Goal: Information Seeking & Learning: Learn about a topic

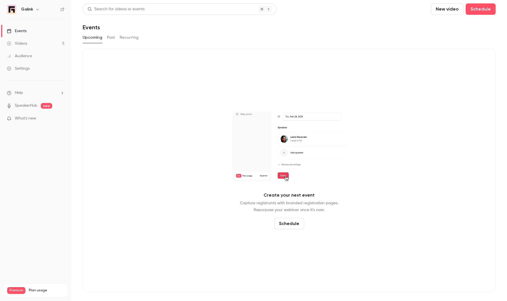
click at [114, 41] on button "Past" at bounding box center [111, 37] width 8 height 9
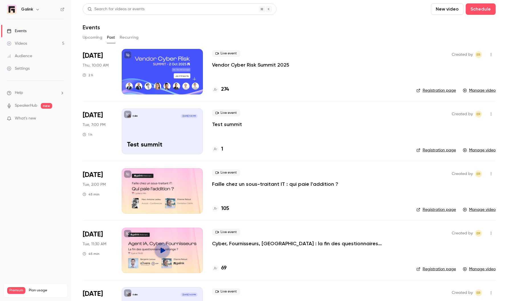
click at [275, 62] on p "Vendor Cyber Risk Summit 2025" at bounding box center [250, 65] width 77 height 7
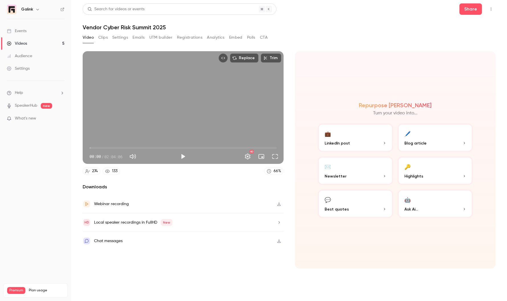
click at [196, 36] on button "Registrations" at bounding box center [189, 37] width 25 height 9
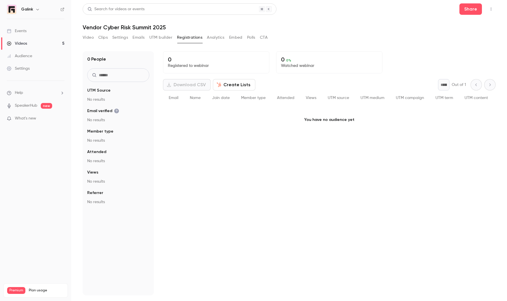
click at [215, 36] on button "Analytics" at bounding box center [216, 37] width 18 height 9
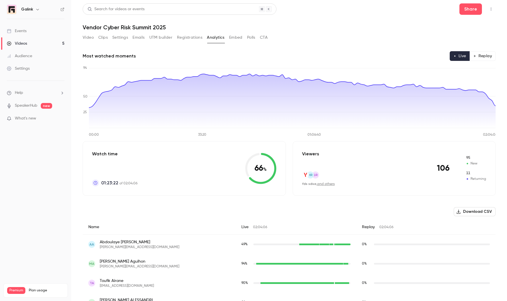
click at [189, 38] on button "Registrations" at bounding box center [189, 37] width 25 height 9
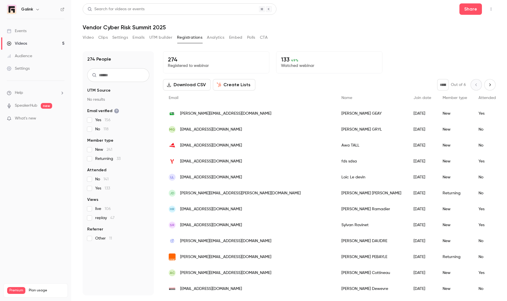
click at [125, 76] on input "text" at bounding box center [118, 75] width 62 height 14
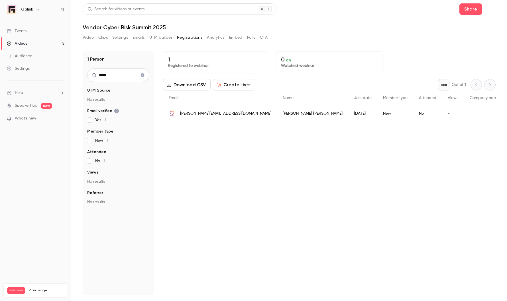
type input "*****"
